Goal: Transaction & Acquisition: Purchase product/service

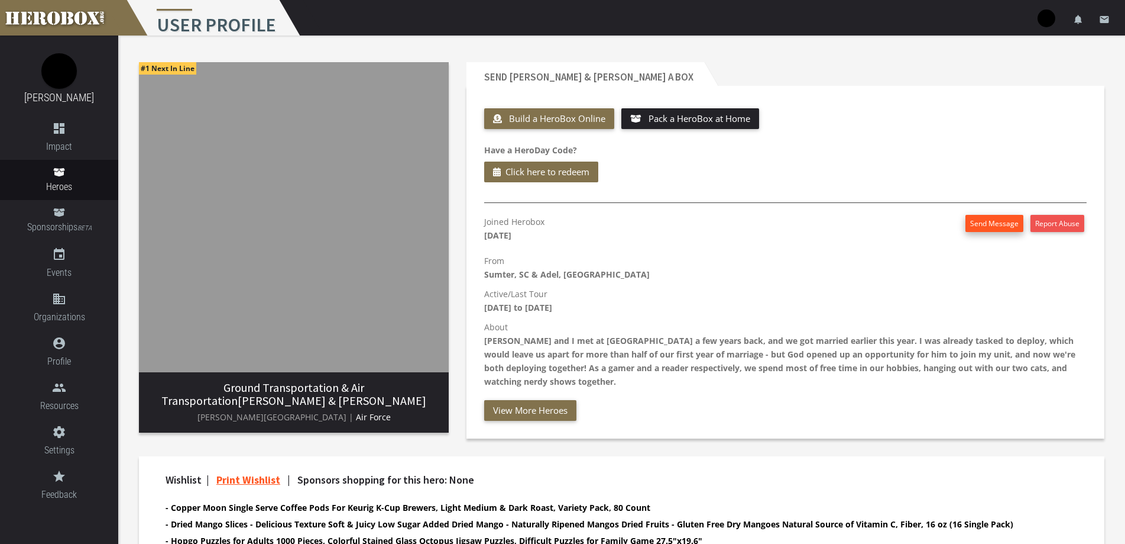
click at [999, 224] on button "Send Message" at bounding box center [995, 223] width 58 height 17
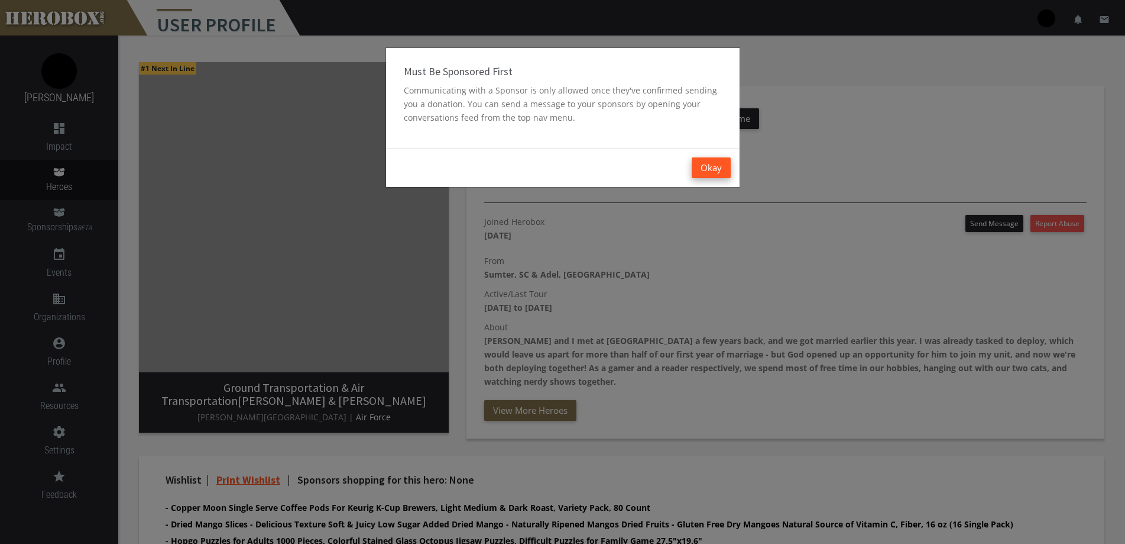
click at [717, 163] on button "Okay" at bounding box center [711, 167] width 39 height 21
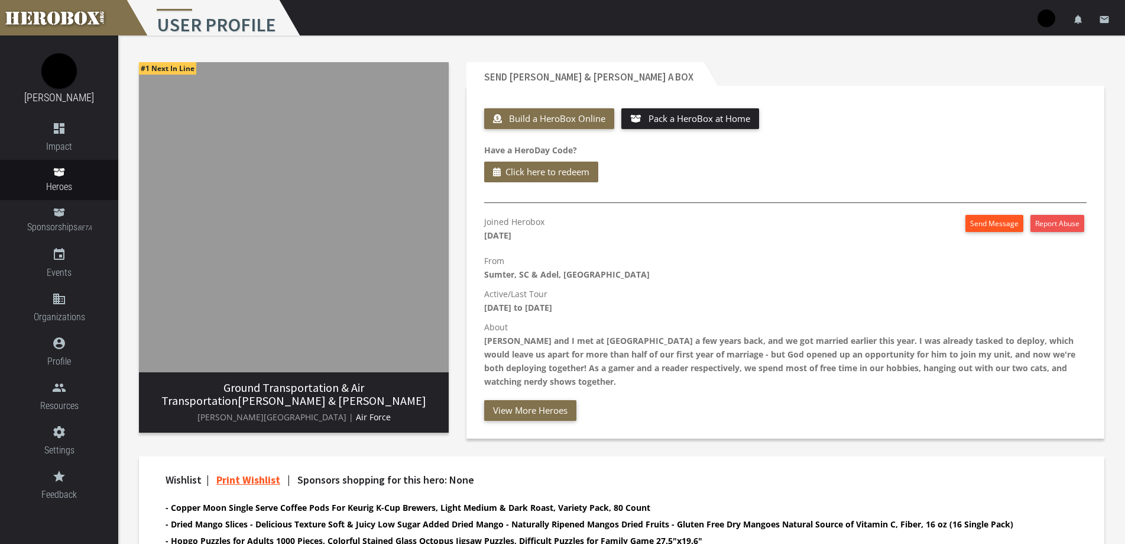
scroll to position [214, 0]
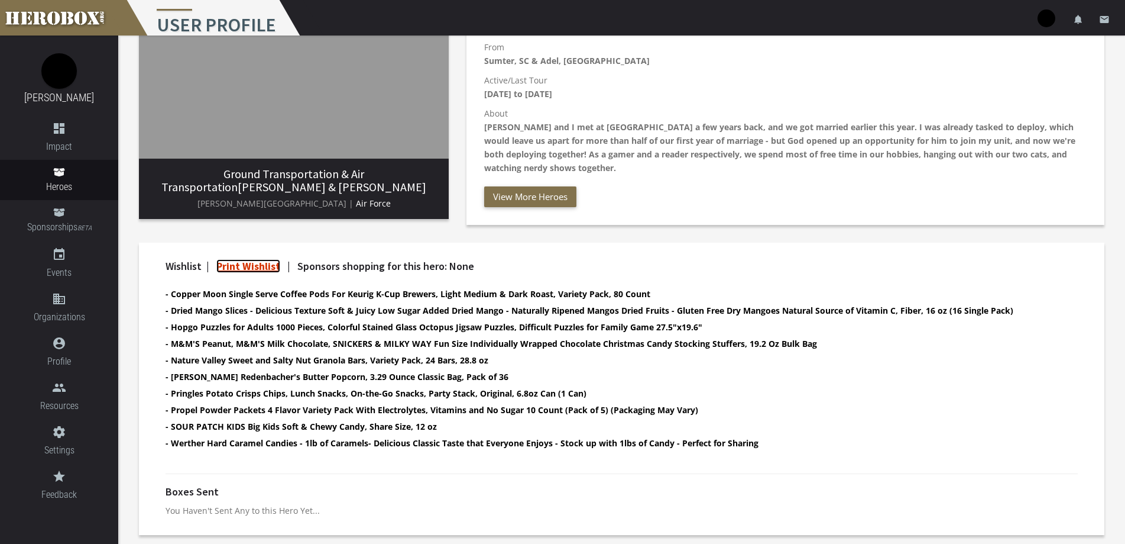
click at [261, 263] on link "Print Wishlist" at bounding box center [248, 266] width 64 height 14
click at [65, 141] on span "Impact" at bounding box center [59, 146] width 118 height 15
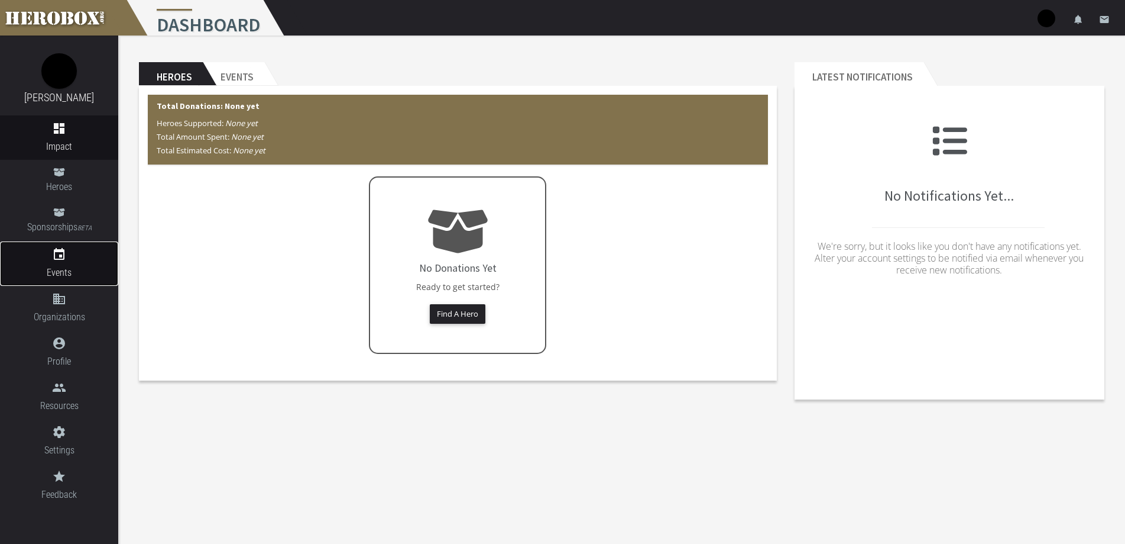
click at [64, 258] on icon "event" at bounding box center [59, 254] width 118 height 14
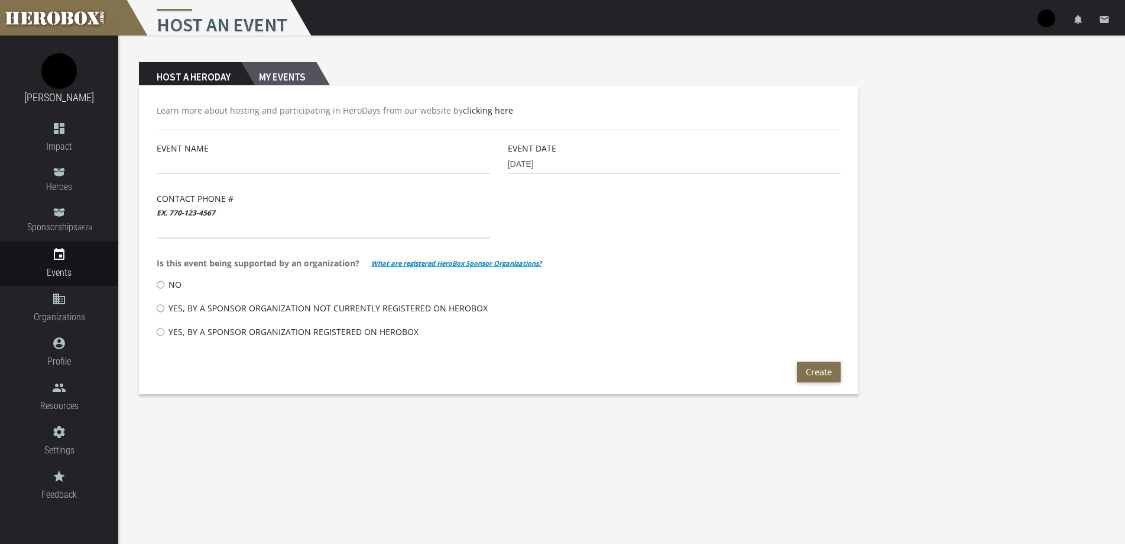
click at [301, 82] on h2 "My Events" at bounding box center [278, 74] width 75 height 24
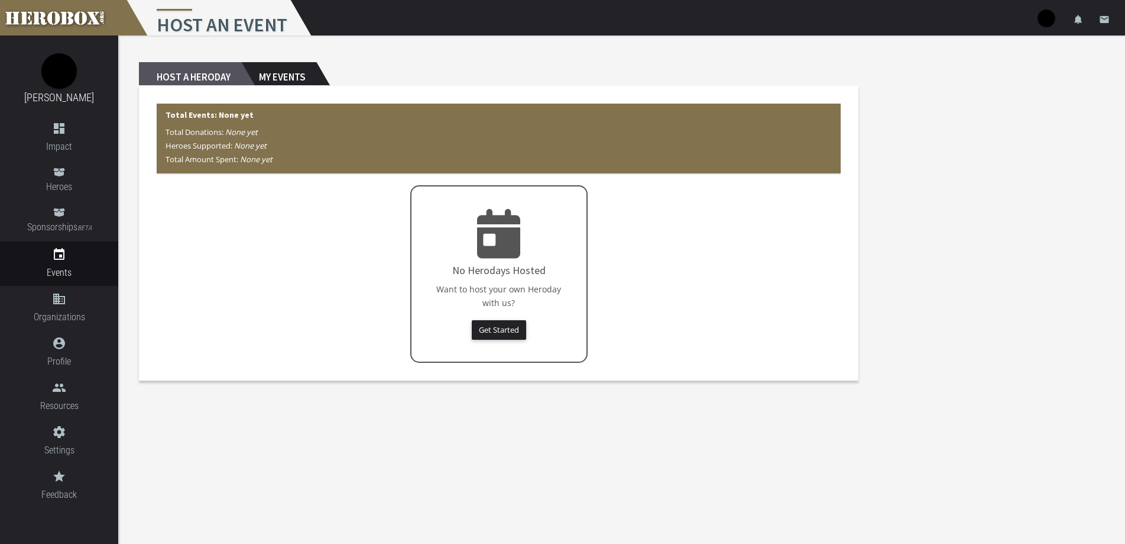
click at [223, 72] on h2 "Host a Heroday" at bounding box center [190, 74] width 102 height 24
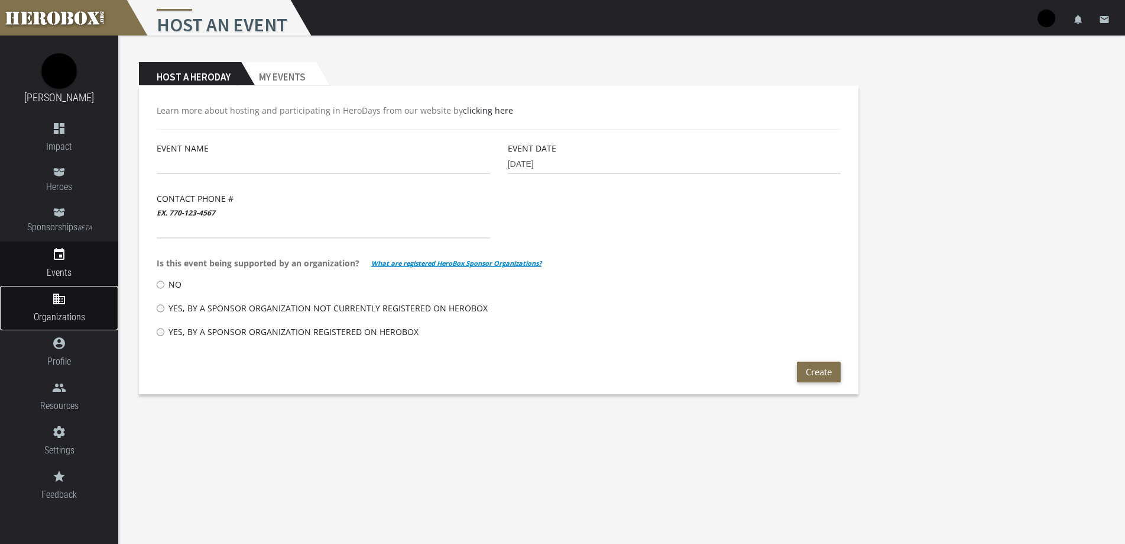
click at [50, 310] on span "Organizations" at bounding box center [59, 316] width 118 height 15
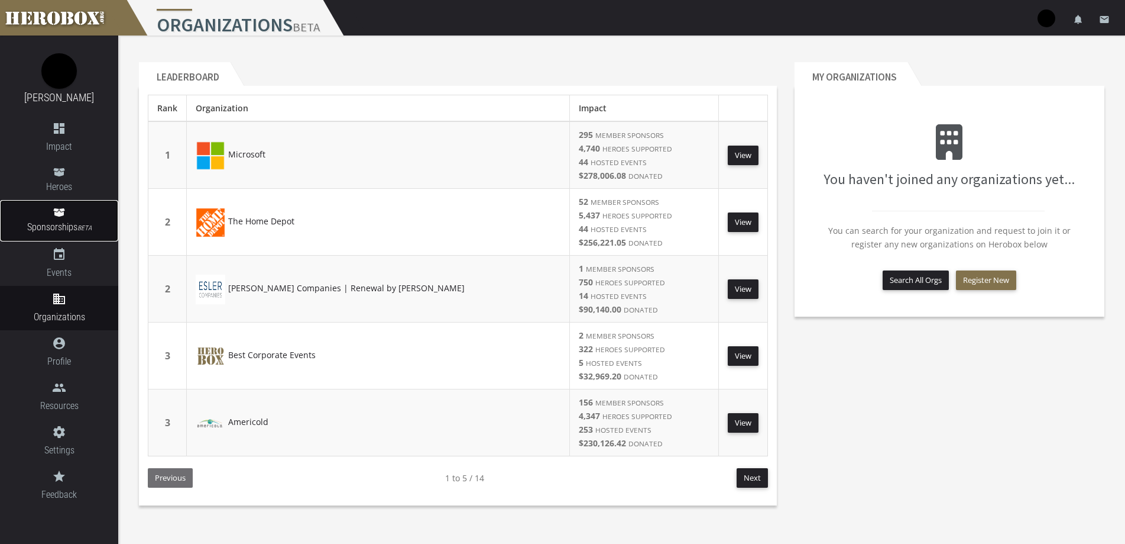
click at [70, 219] on link "Sponsorships BETA" at bounding box center [59, 220] width 118 height 41
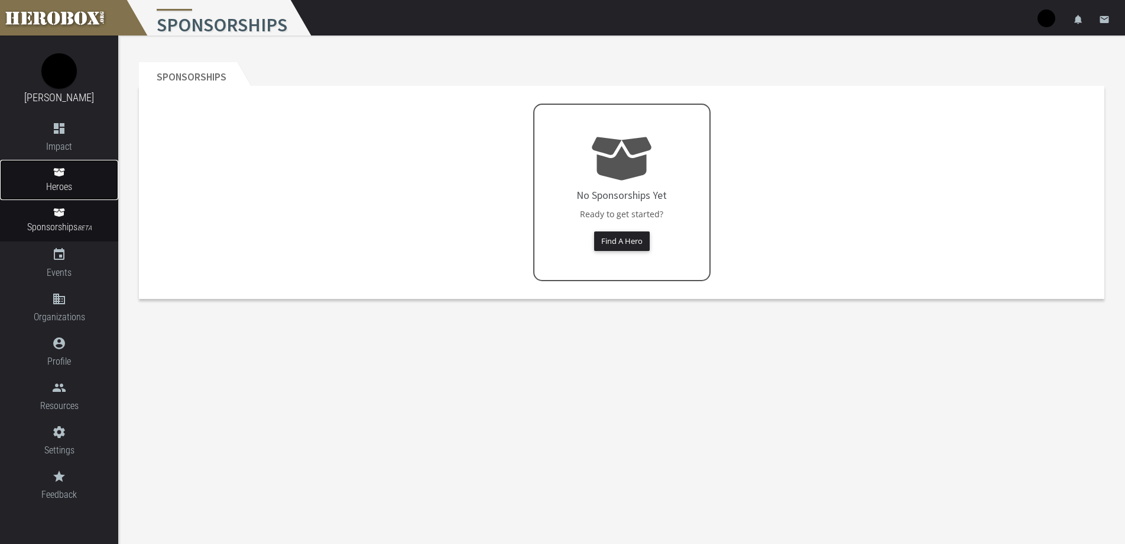
click at [62, 185] on span "Heroes" at bounding box center [59, 186] width 118 height 15
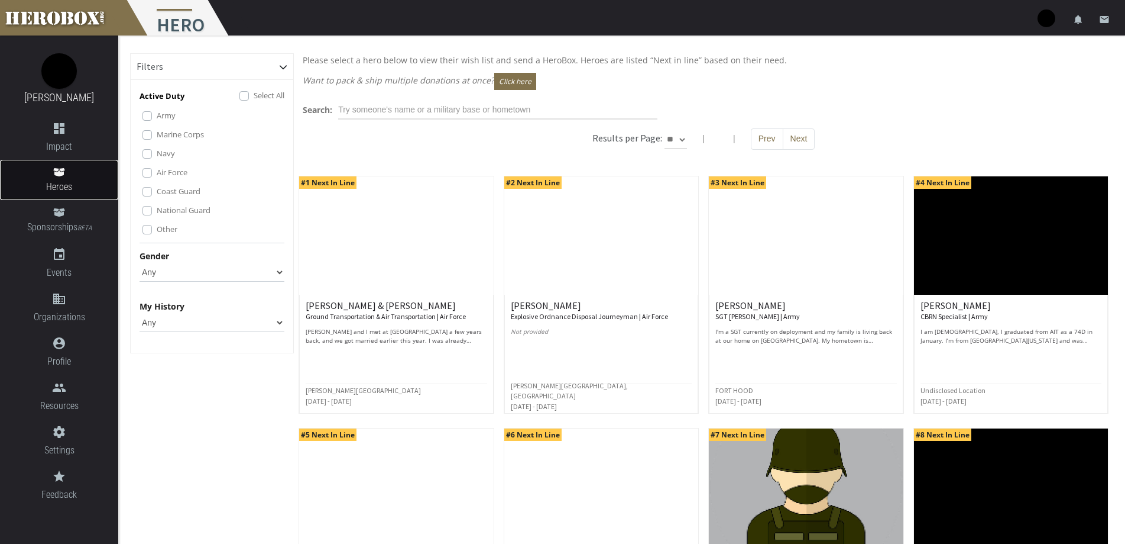
scroll to position [237, 0]
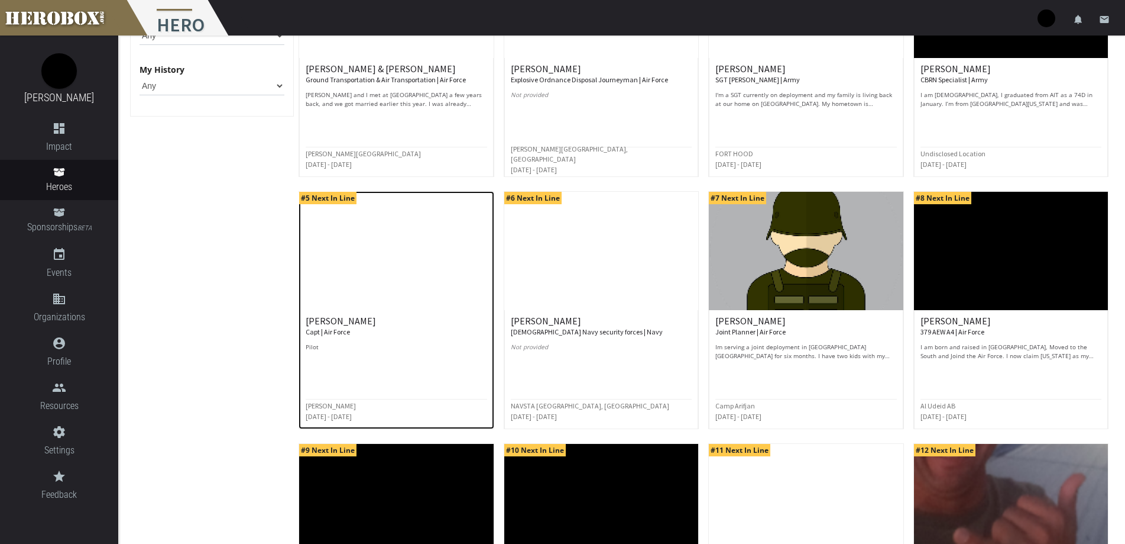
click at [326, 286] on img at bounding box center [396, 251] width 194 height 118
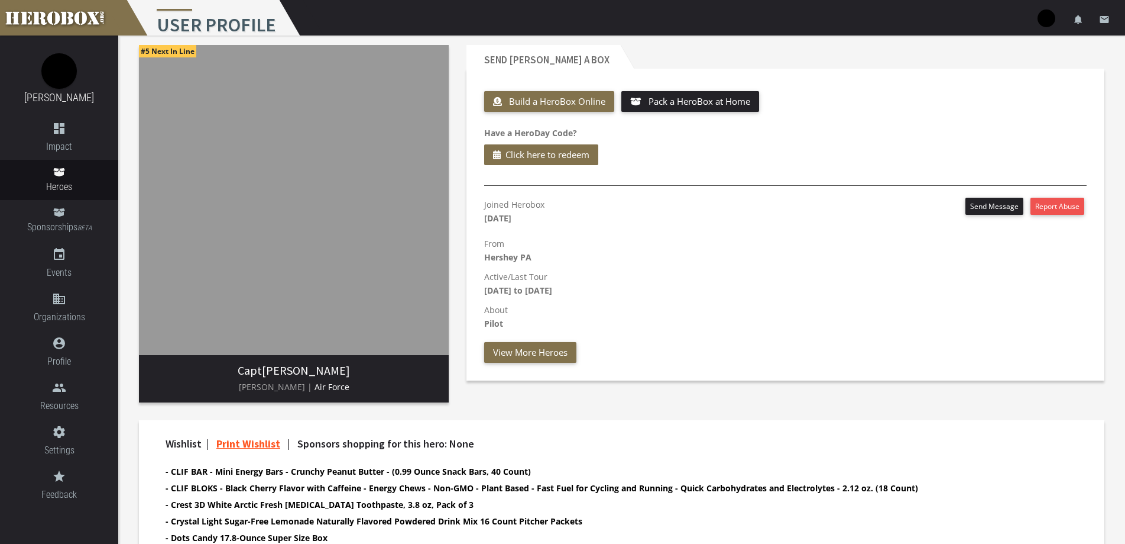
scroll to position [135, 0]
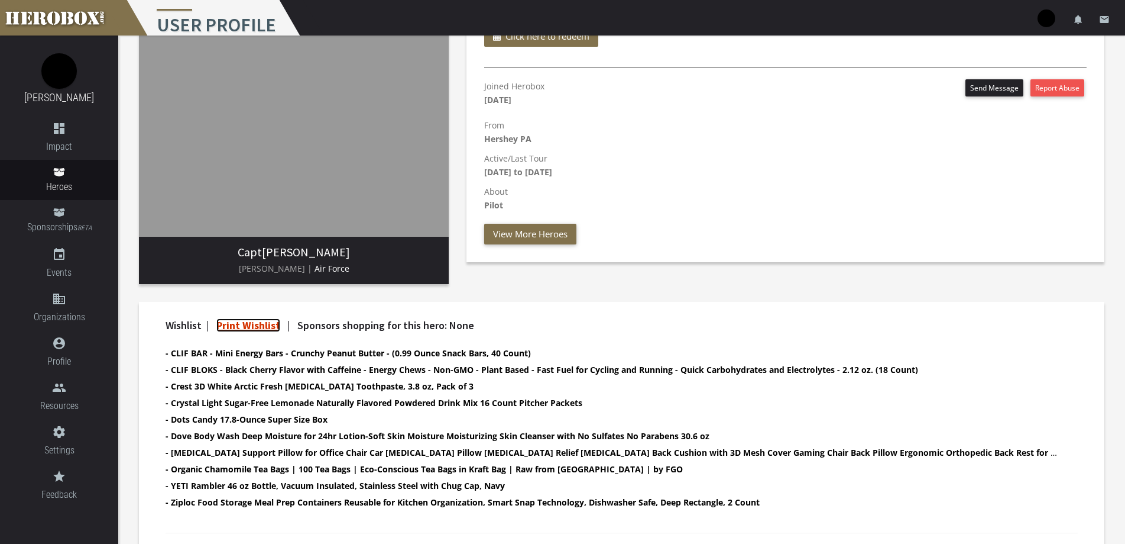
click at [250, 325] on link "Print Wishlist" at bounding box center [248, 325] width 64 height 14
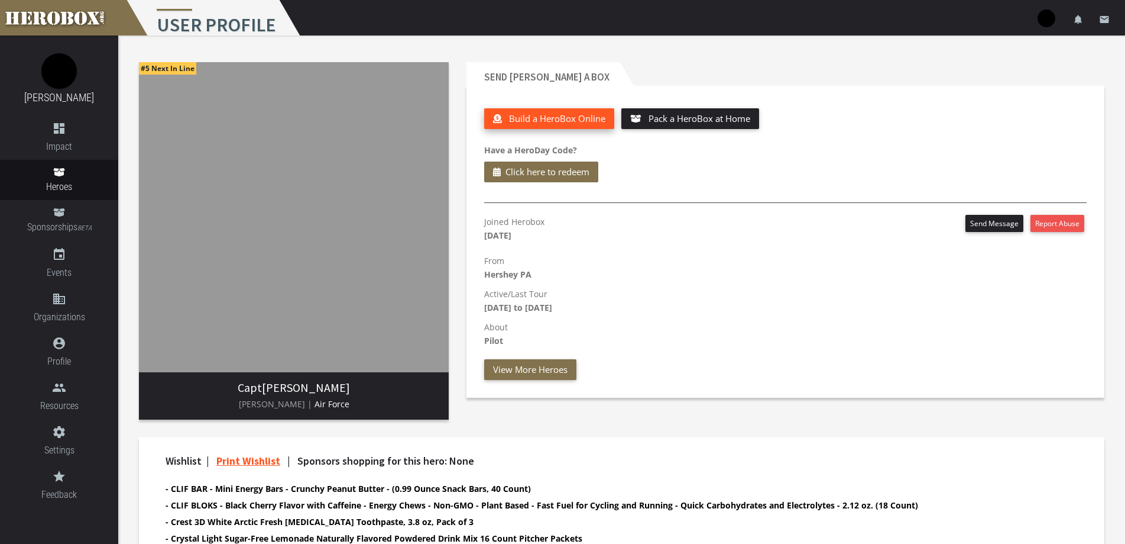
click at [572, 118] on span "Build a HeroBox Online" at bounding box center [557, 118] width 96 height 12
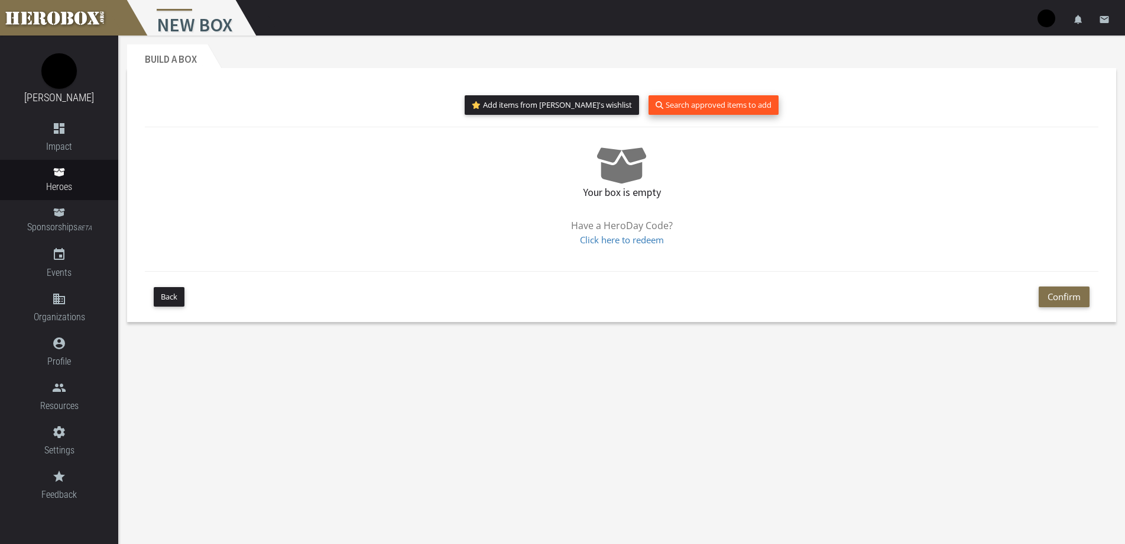
click at [664, 111] on button "Search approved items to add" at bounding box center [714, 105] width 130 height 20
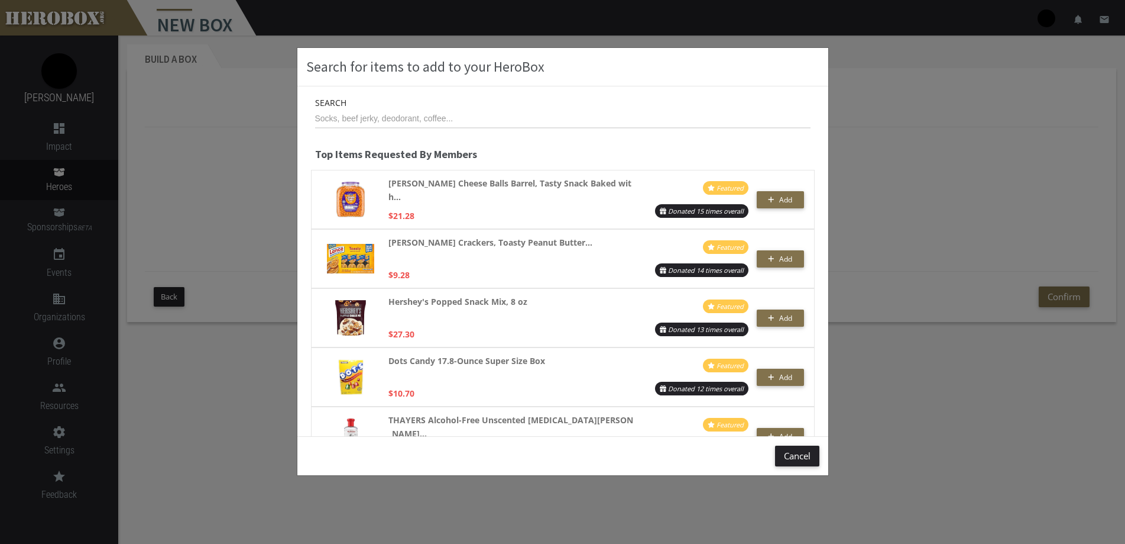
scroll to position [1479, 0]
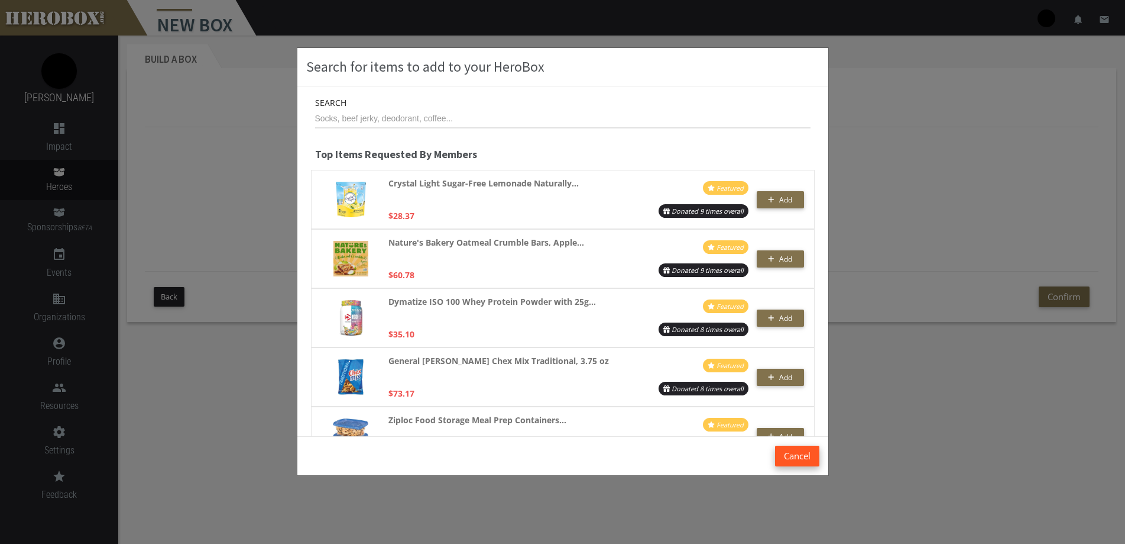
click at [778, 451] on button "Cancel" at bounding box center [797, 455] width 44 height 21
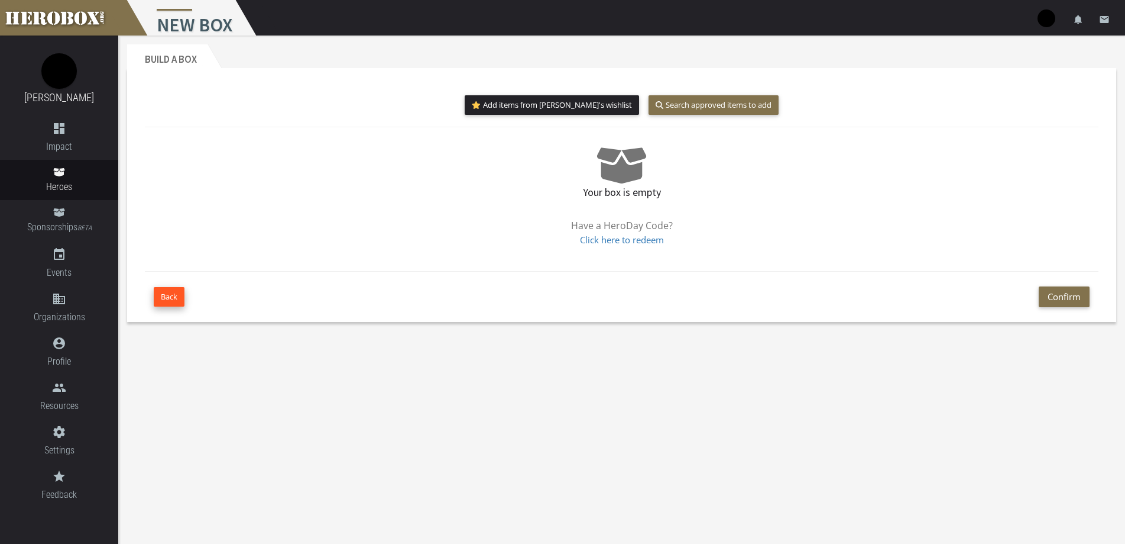
click at [181, 296] on button "Back" at bounding box center [169, 297] width 31 height 20
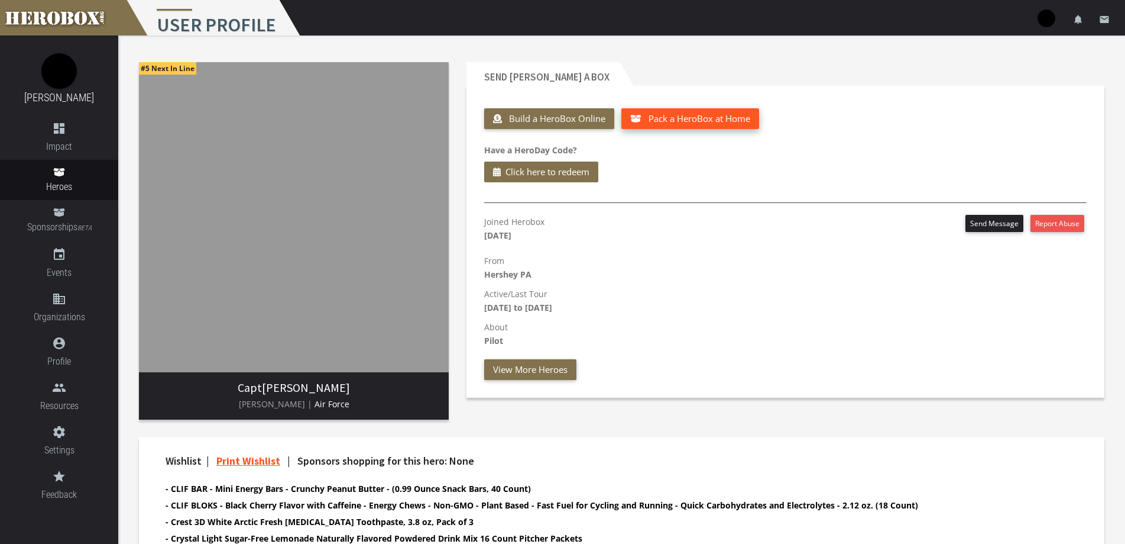
click at [691, 125] on button "Pack a HeroBox at Home" at bounding box center [691, 118] width 138 height 21
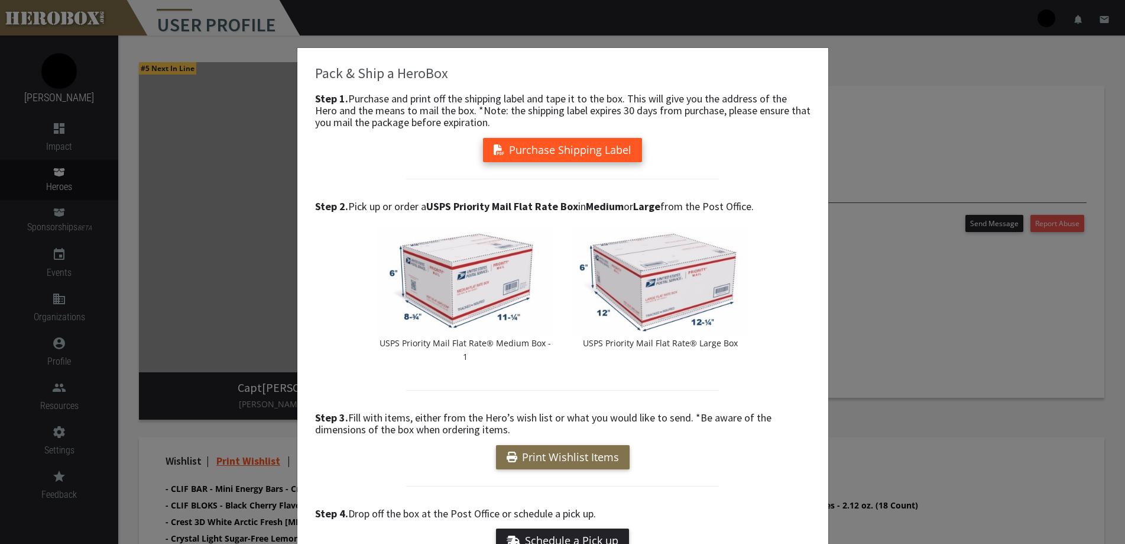
click at [572, 160] on button "Purchase Shipping Label" at bounding box center [562, 150] width 159 height 24
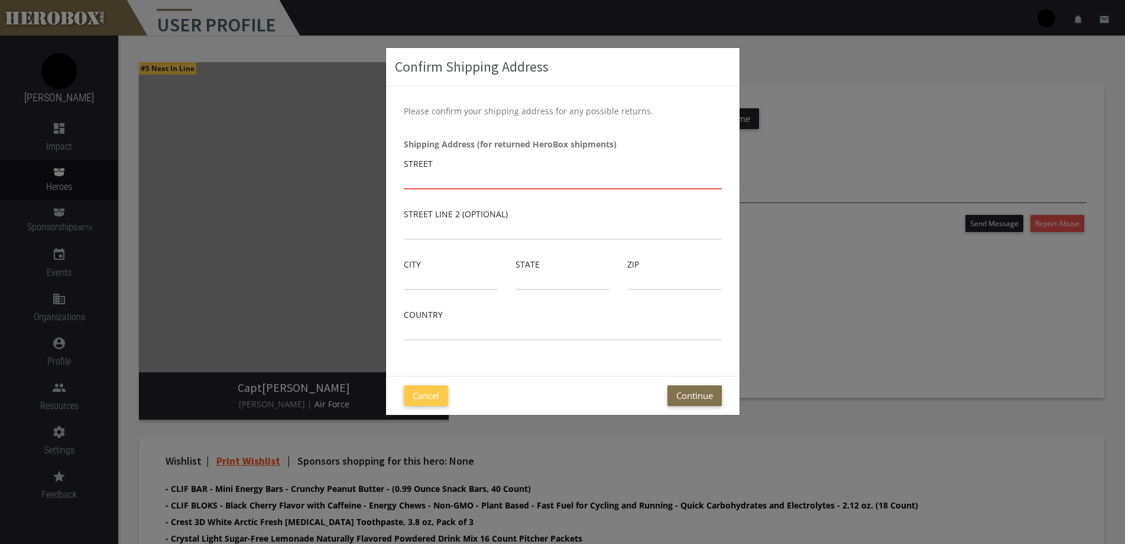
click at [520, 187] on input "text" at bounding box center [563, 179] width 318 height 19
type input "9812 Whitney Dr"
type input "Apt 218"
type input "Rosedale"
type input "MD"
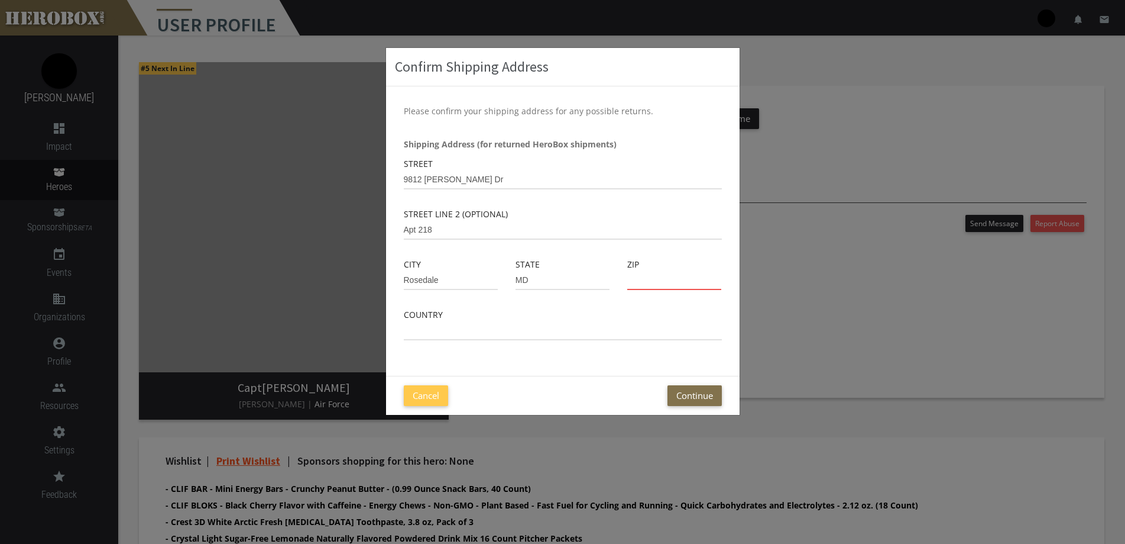
type input "21237"
type input "United States"
click at [694, 387] on button "Continue" at bounding box center [695, 395] width 54 height 21
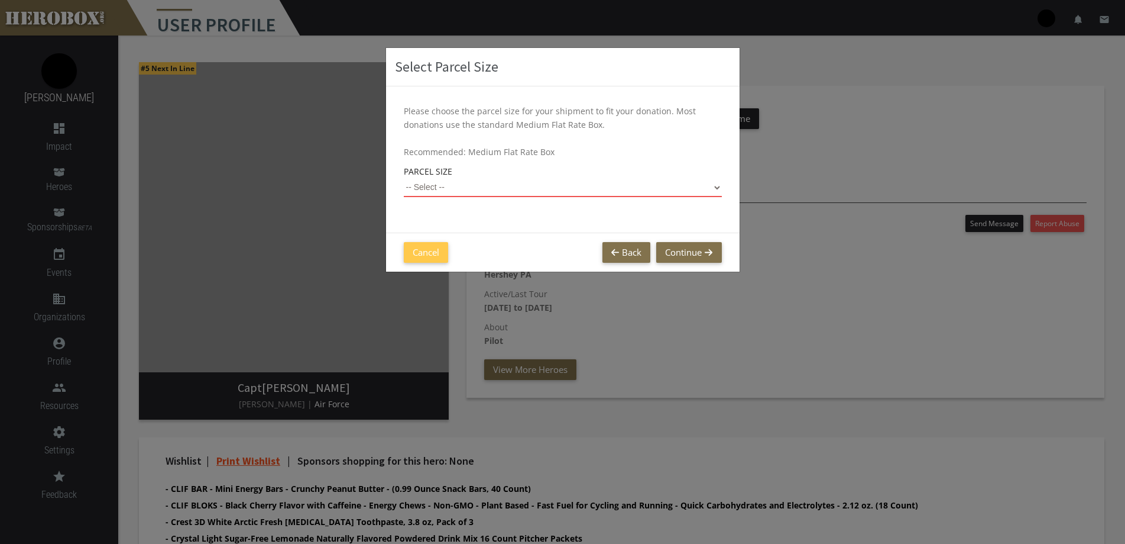
click at [490, 185] on select "-- Select -- Small Flat Rate Envelope (Est. $11.38) Medium Flat Rate Box (Est. …" at bounding box center [563, 187] width 318 height 19
click at [404, 178] on select "-- Select -- Small Flat Rate Envelope (Est. $11.38) Medium Flat Rate Box (Est. …" at bounding box center [563, 187] width 318 height 19
select select "Large Flat Rate Box"
click at [679, 255] on button "Continue" at bounding box center [688, 252] width 65 height 21
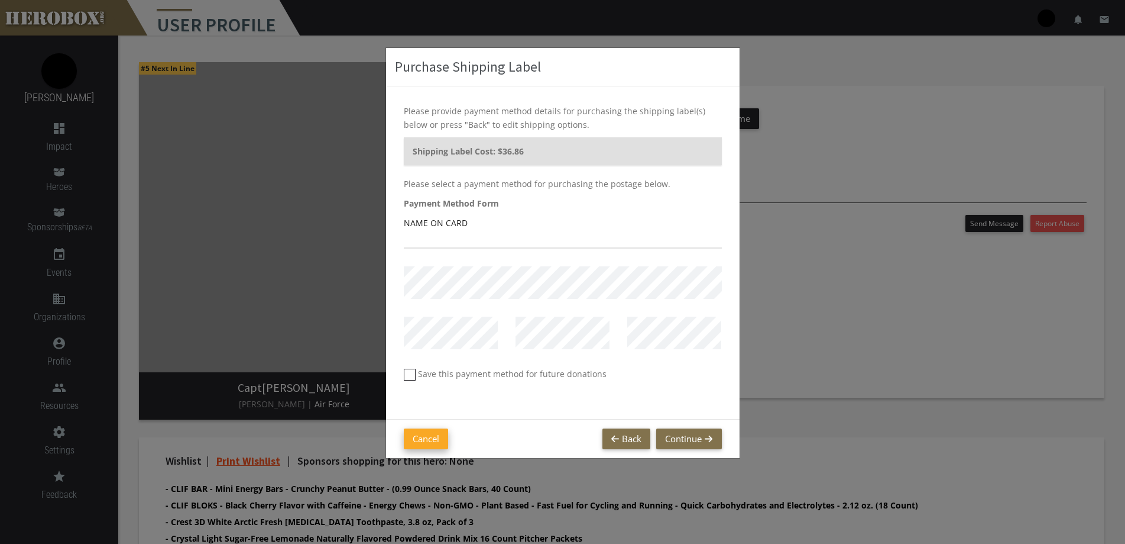
click at [427, 434] on button "Cancel" at bounding box center [426, 438] width 44 height 21
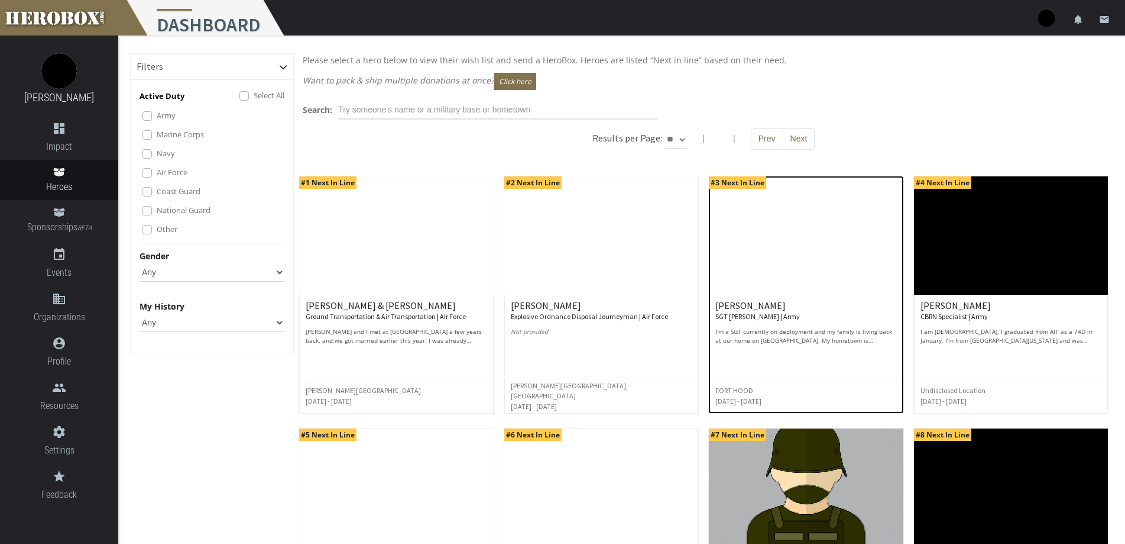
click at [787, 324] on div "[PERSON_NAME] SGT [PERSON_NAME] | Army I'm a SGT currently on deployment and my…" at bounding box center [806, 322] width 181 height 44
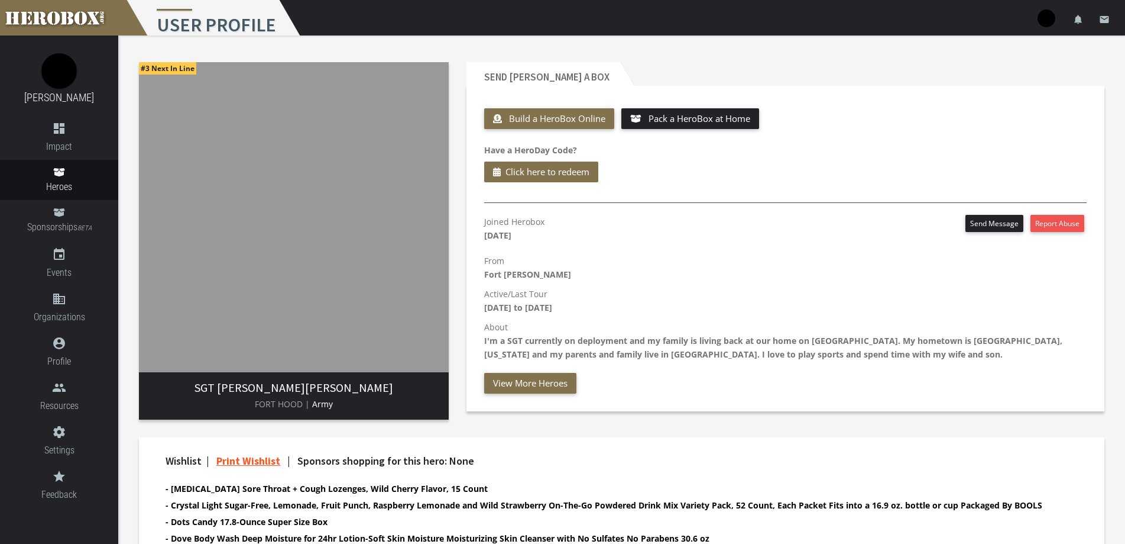
scroll to position [195, 0]
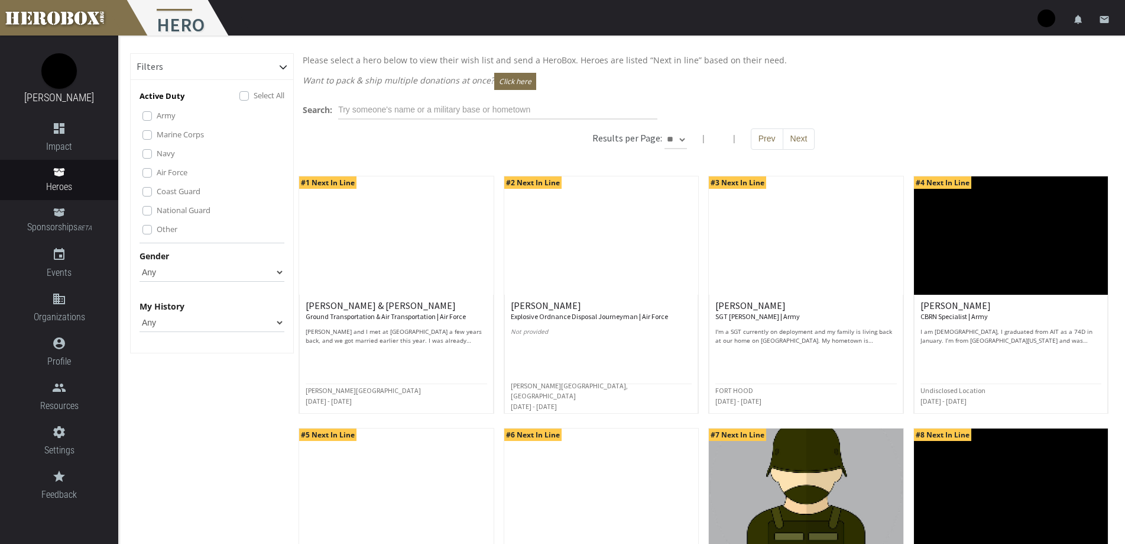
scroll to position [118, 0]
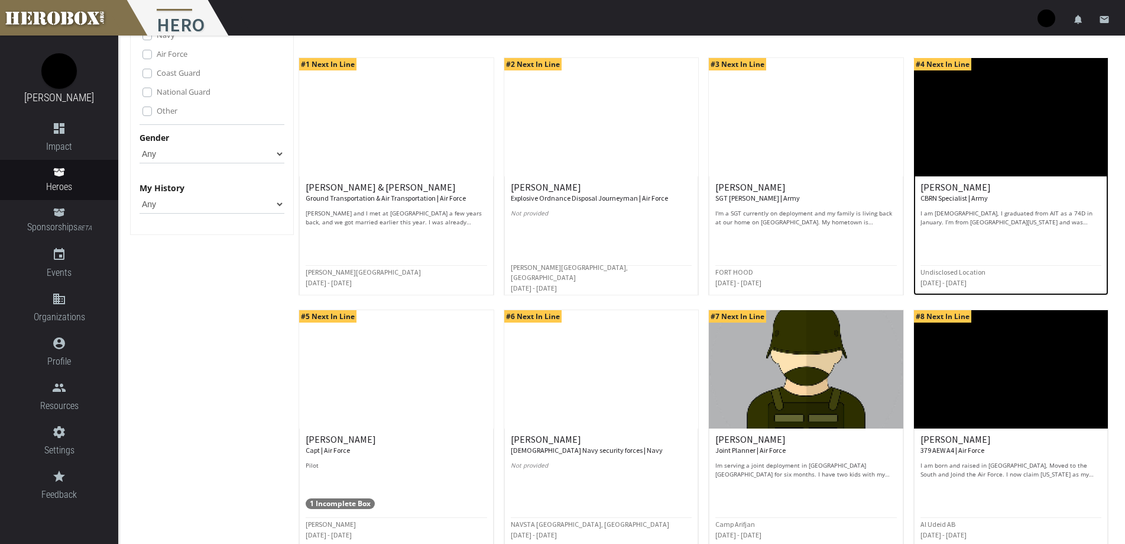
click at [1046, 210] on p "I am [DEMOGRAPHIC_DATA], I graduated from AIT as a 74D in January. I’m from [GE…" at bounding box center [1011, 218] width 181 height 18
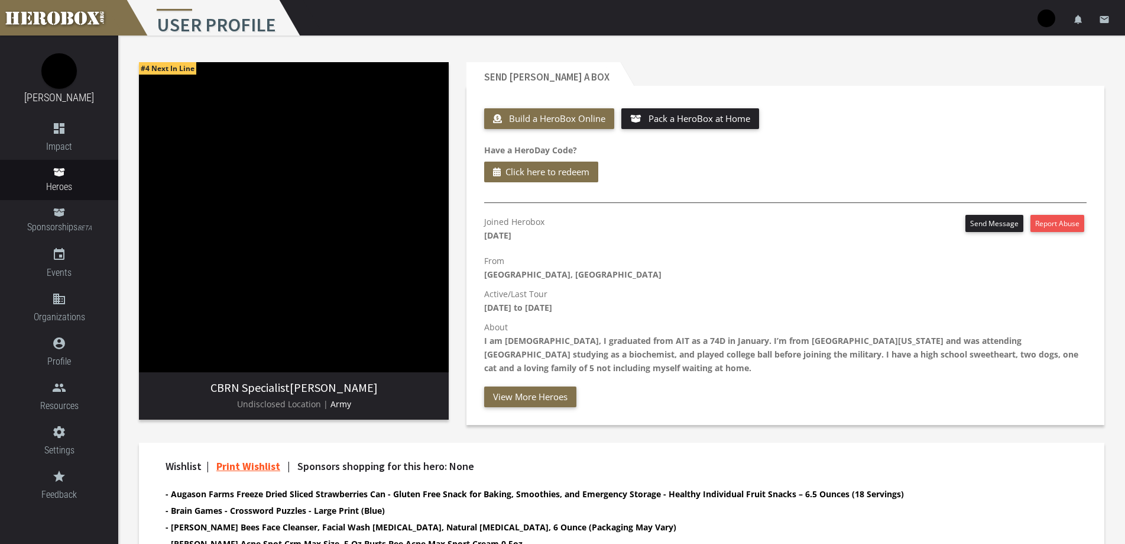
scroll to position [177, 0]
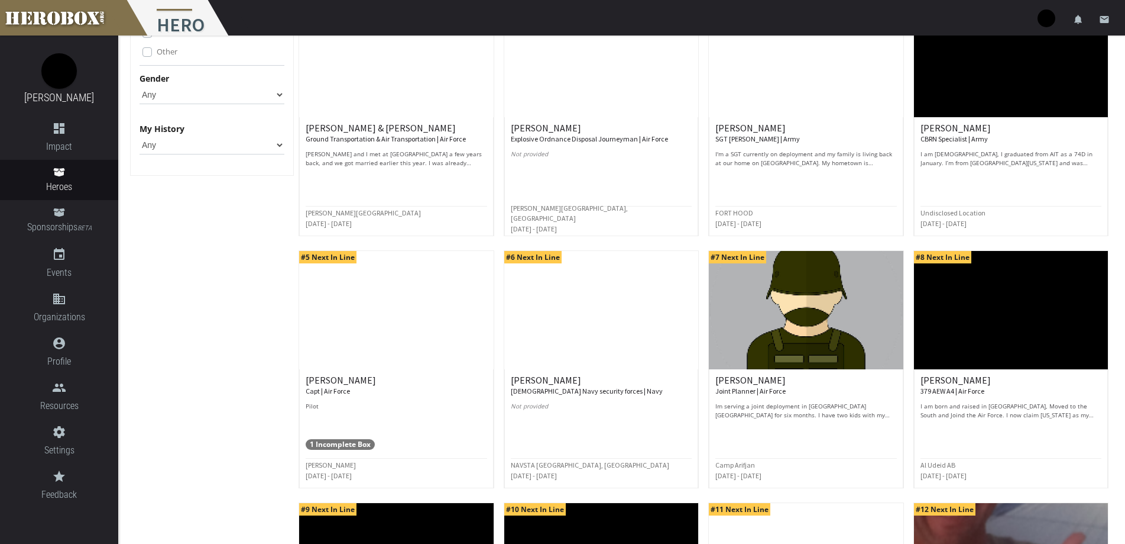
scroll to position [355, 0]
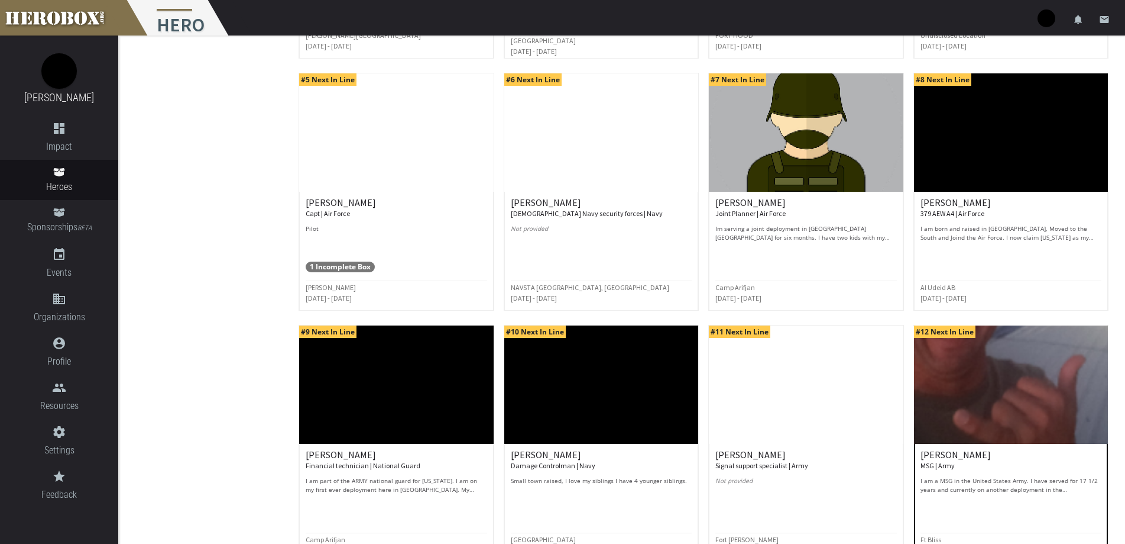
click at [989, 408] on img at bounding box center [1011, 384] width 194 height 118
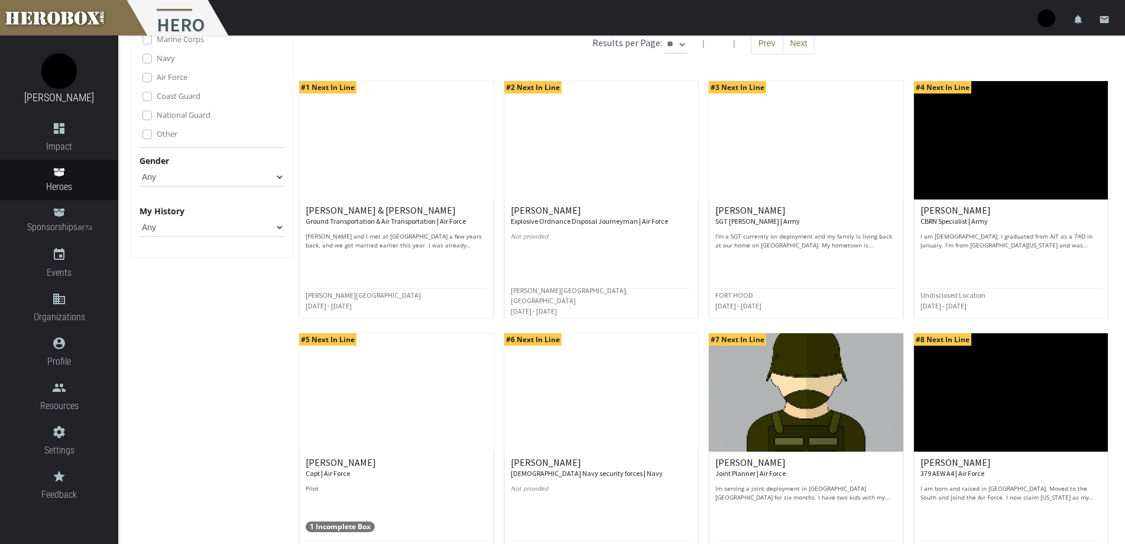
scroll to position [273, 0]
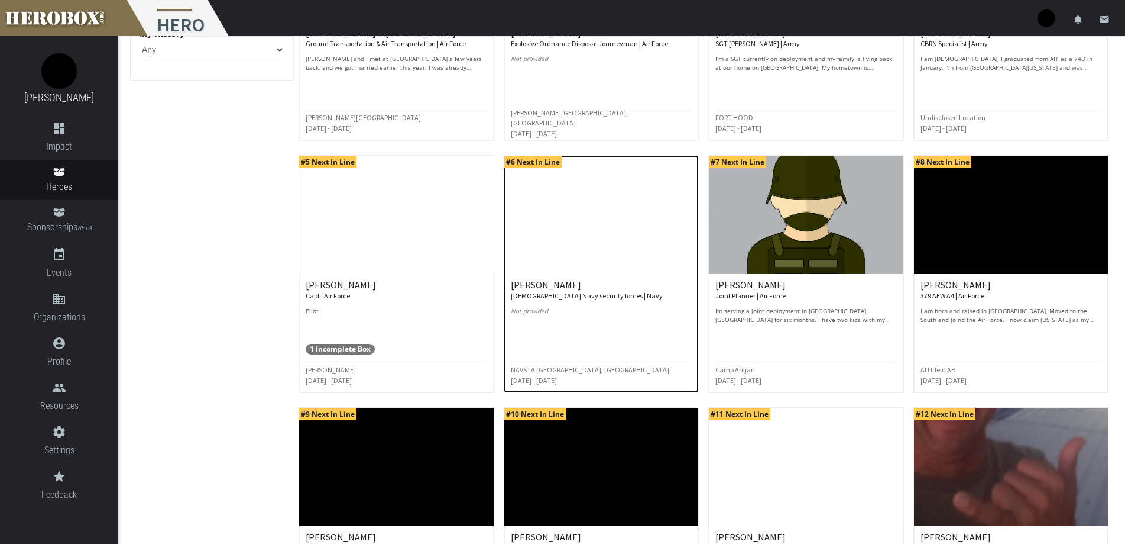
click at [588, 289] on h6 "[PERSON_NAME] V. U.S. Navy security forces | Navy" at bounding box center [601, 290] width 181 height 21
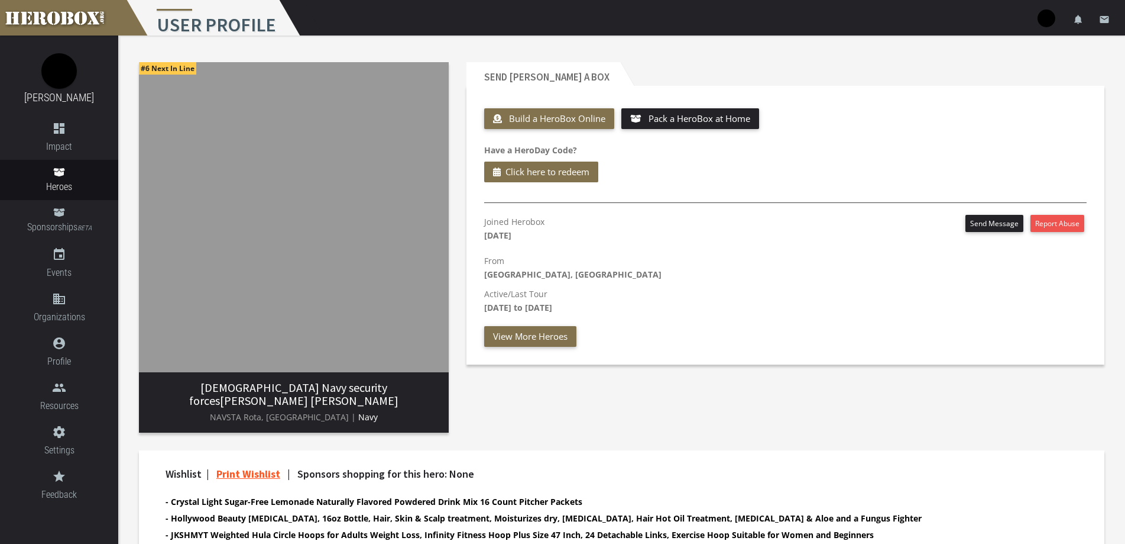
scroll to position [177, 0]
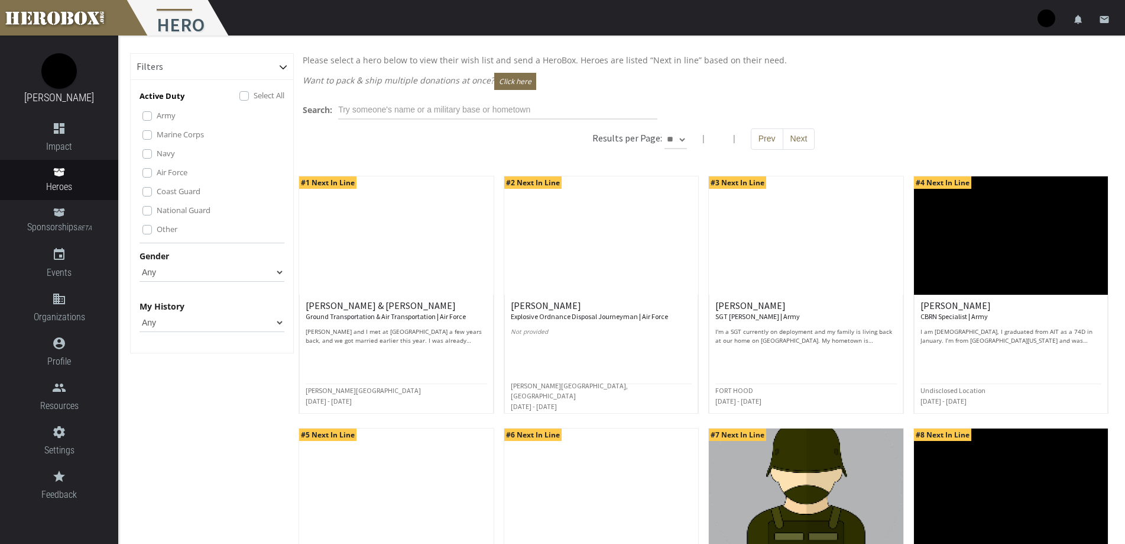
click at [675, 138] on select "** ** **" at bounding box center [676, 139] width 22 height 19
select select "*********"
click at [665, 130] on select "** ** **" at bounding box center [676, 139] width 22 height 19
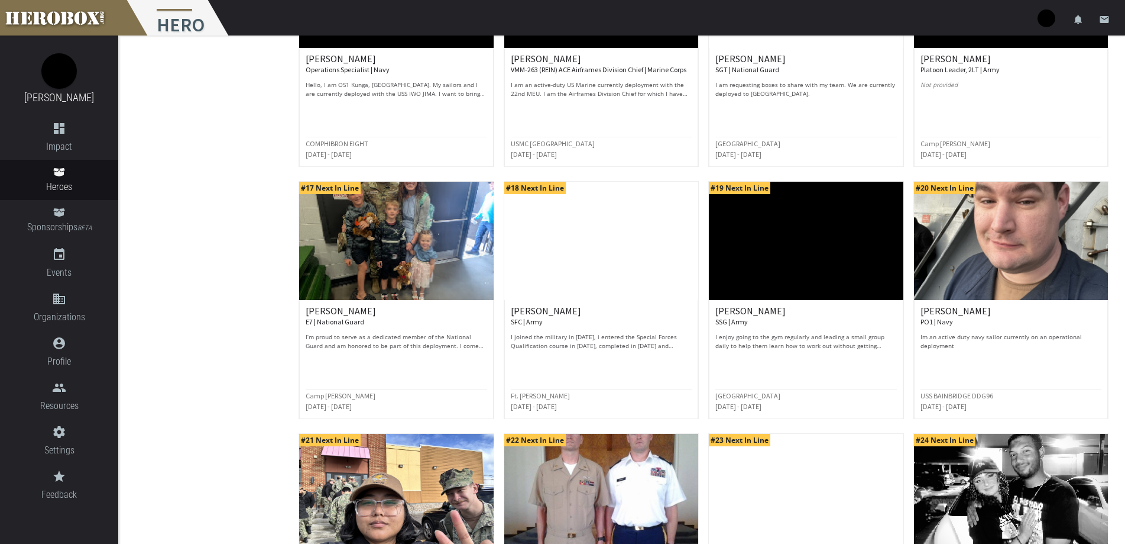
scroll to position [1121, 0]
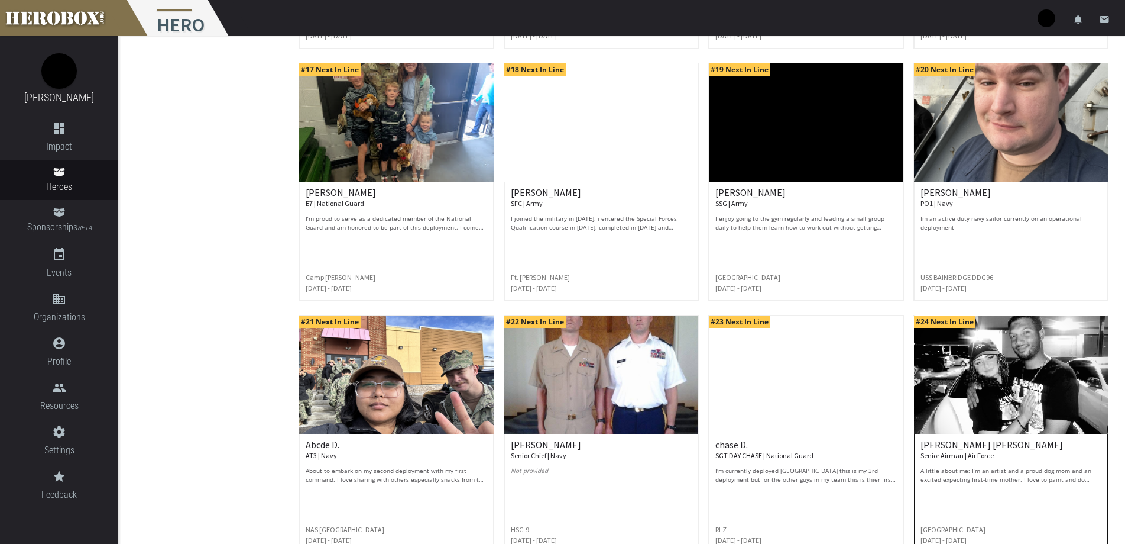
click at [988, 391] on img at bounding box center [1011, 374] width 194 height 118
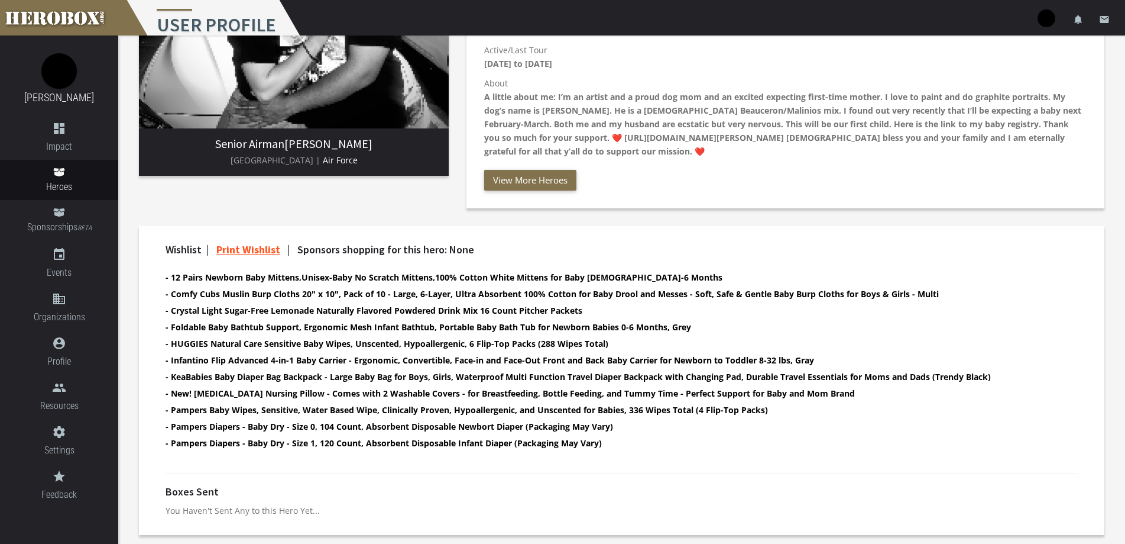
scroll to position [7, 0]
